Goal: Transaction & Acquisition: Book appointment/travel/reservation

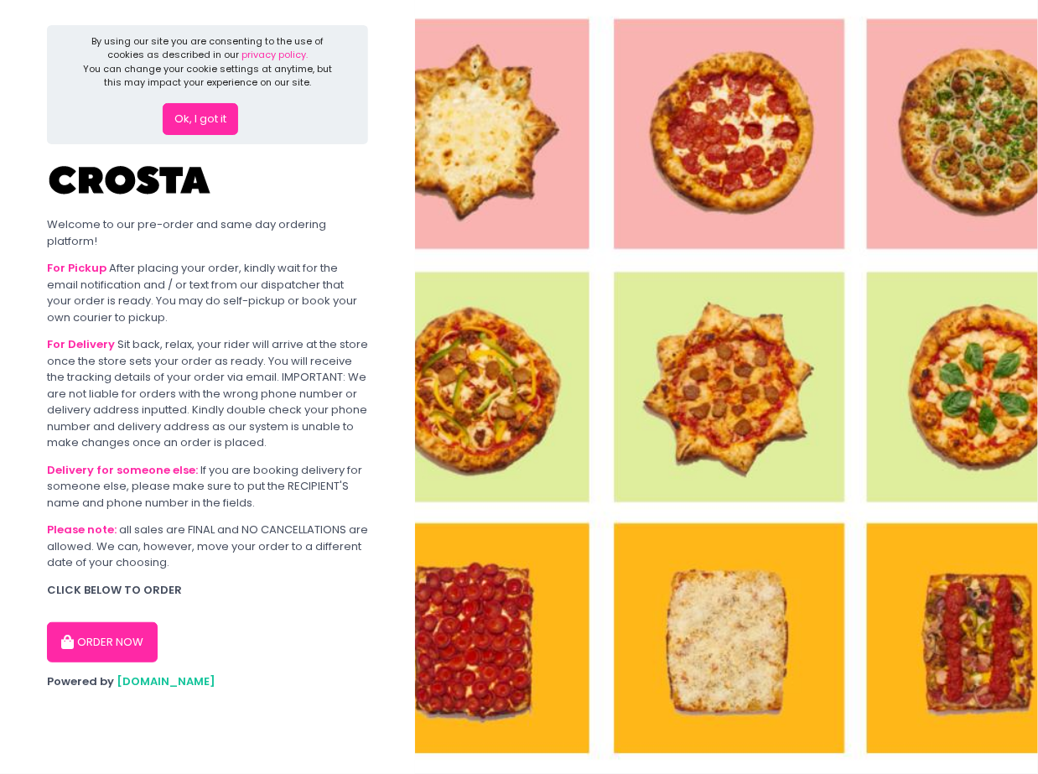
click at [120, 638] on button "ORDER NOW" at bounding box center [102, 642] width 111 height 40
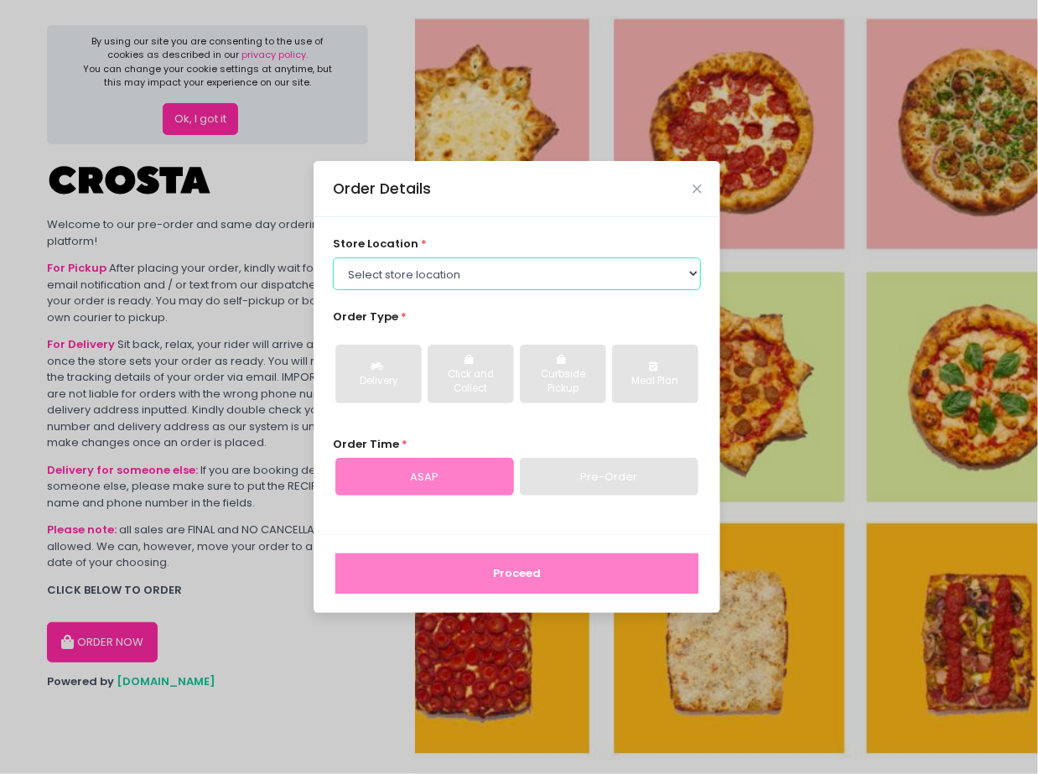
click at [450, 276] on select "Select store location [PERSON_NAME] Pizza - [PERSON_NAME] Pizza - [GEOGRAPHIC_D…" at bounding box center [517, 273] width 369 height 32
select select "65090bae48156caed44a5eb4"
click at [333, 257] on select "Select store location [PERSON_NAME] Pizza - [PERSON_NAME] Pizza - [GEOGRAPHIC_D…" at bounding box center [517, 273] width 369 height 32
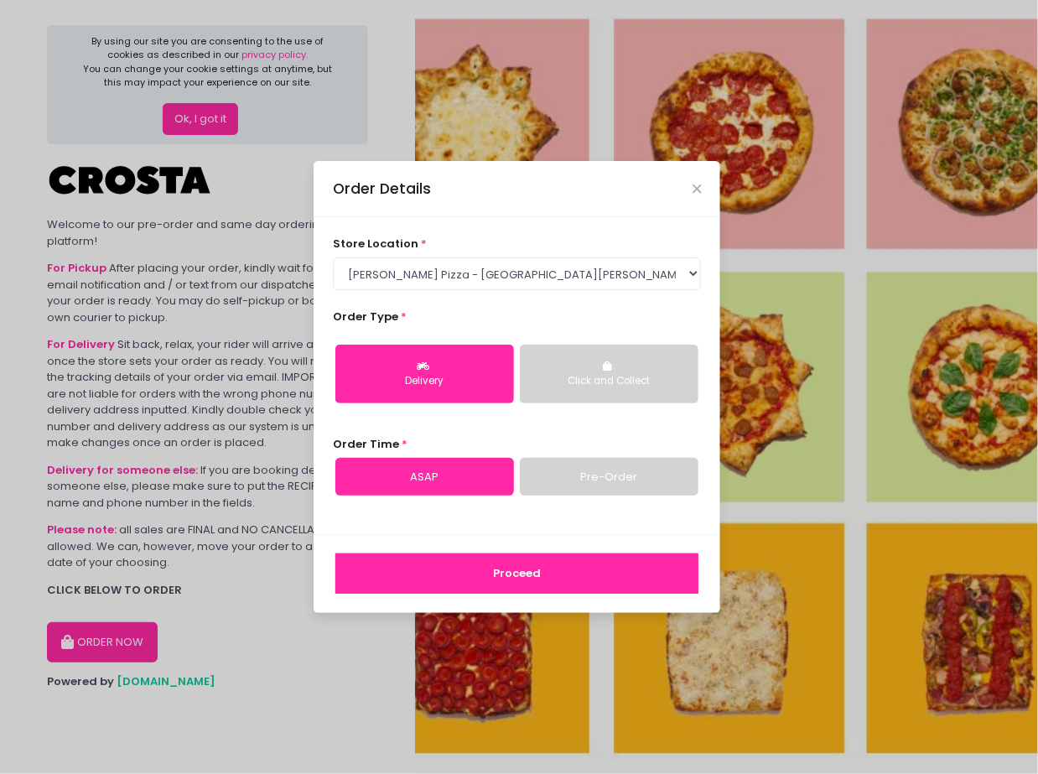
click at [581, 481] on link "Pre-Order" at bounding box center [609, 477] width 179 height 39
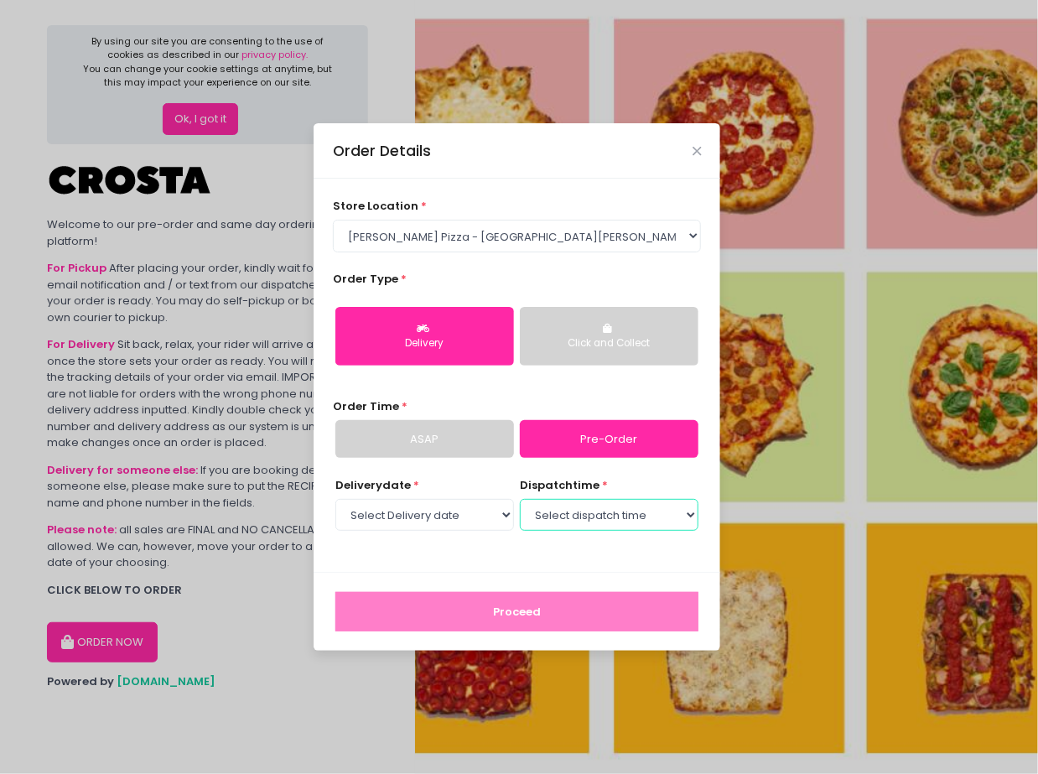
click at [577, 521] on select "Select dispatch time 01:30 PM - 02:00 PM 02:00 PM - 02:30 PM 02:30 PM - 03:00 P…" at bounding box center [609, 515] width 179 height 32
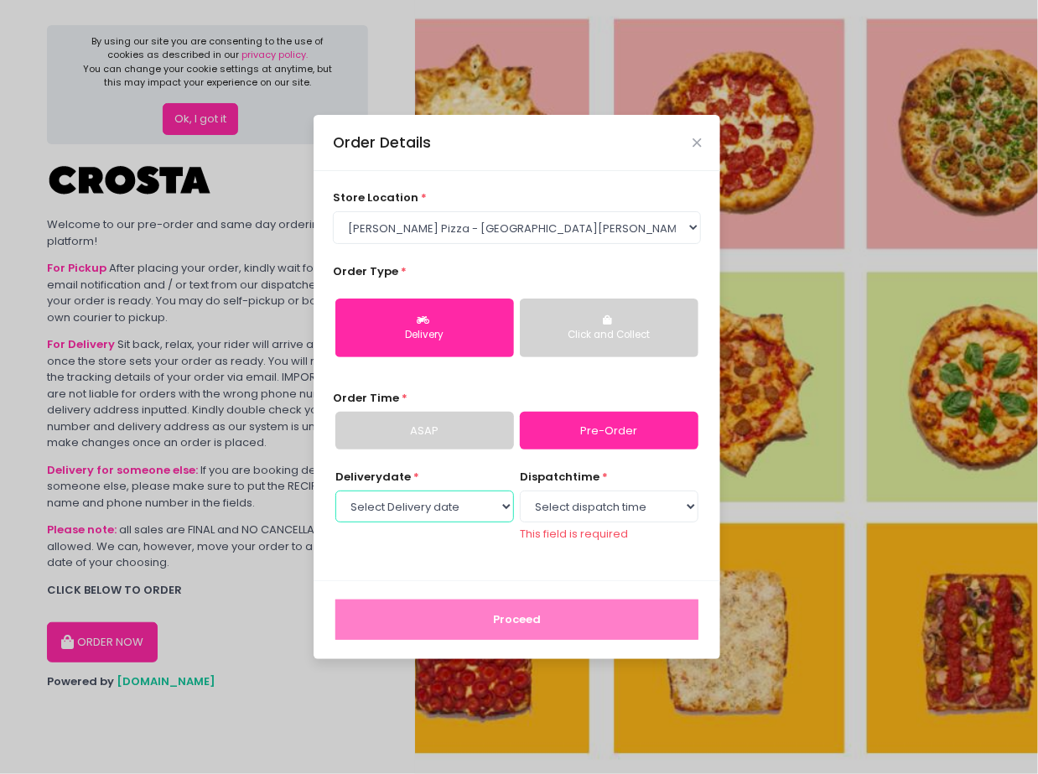
click at [470, 516] on select "Select Delivery date [DATE] [DATE] [DATE] [DATE] [DATE] [DATE]" at bounding box center [424, 506] width 179 height 32
select select "[DATE]"
click at [335, 499] on select "Select Delivery date [DATE] [DATE] [DATE] [DATE] [DATE] [DATE]" at bounding box center [424, 506] width 179 height 32
click at [586, 513] on select "Select dispatch time 12:00 PM - 12:30 PM 12:30 PM - 01:00 PM 01:00 PM - 01:30 P…" at bounding box center [609, 506] width 179 height 32
select select "12:00"
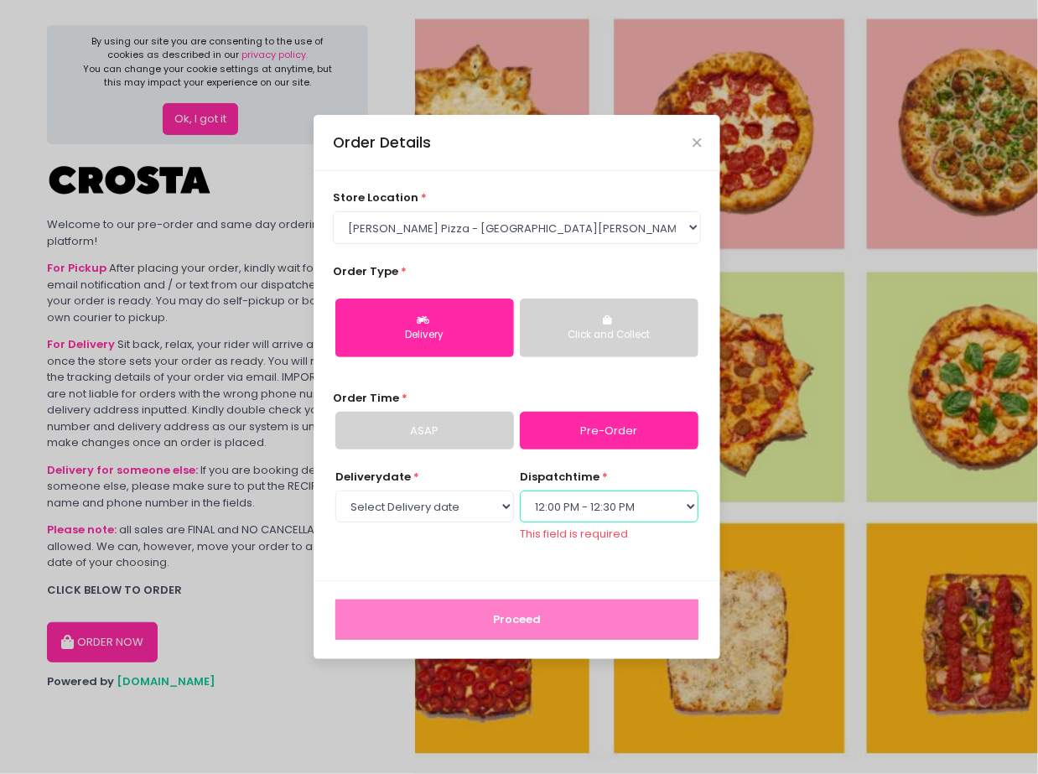
click at [520, 499] on select "Select dispatch time 12:00 PM - 12:30 PM 12:30 PM - 01:00 PM 01:00 PM - 01:30 P…" at bounding box center [609, 506] width 179 height 32
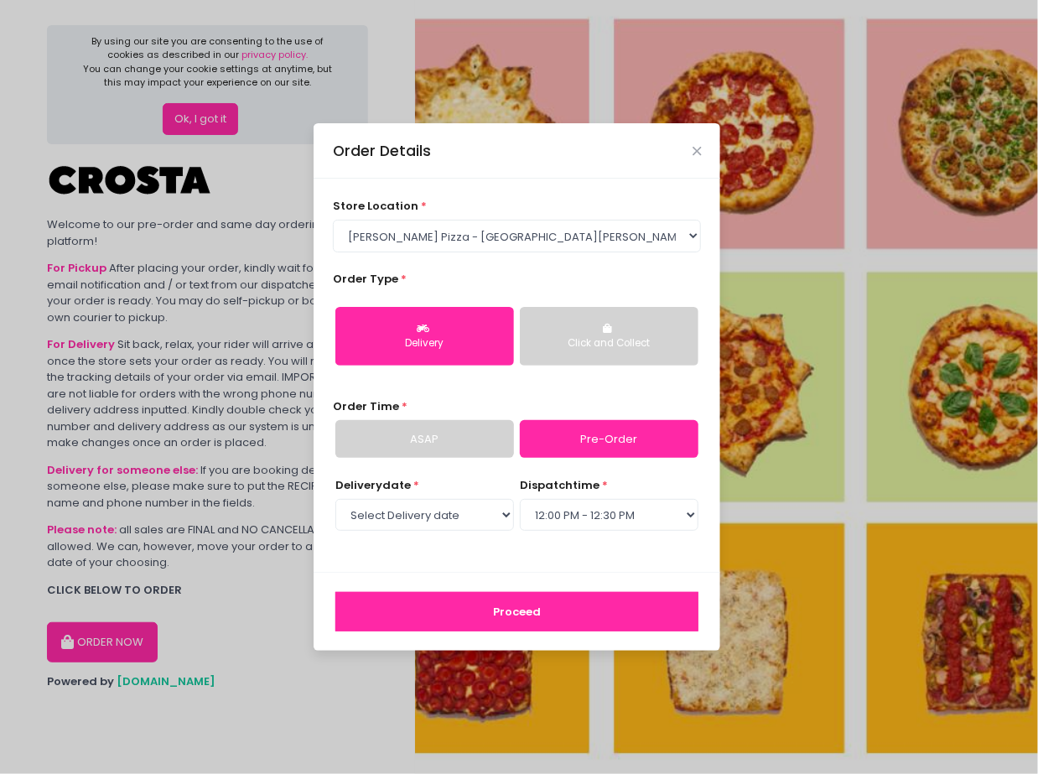
click at [526, 612] on button "Proceed" at bounding box center [516, 612] width 363 height 40
